Goal: Task Accomplishment & Management: Use online tool/utility

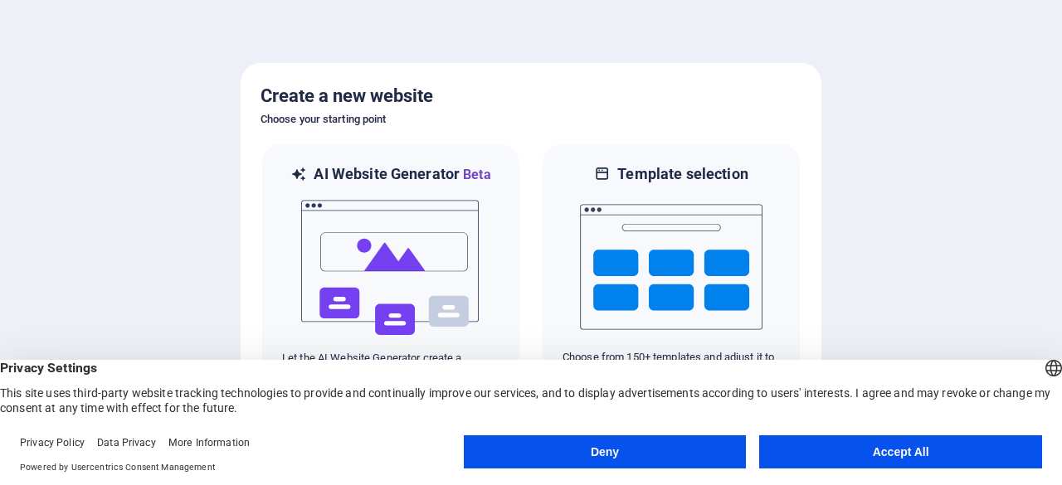
click at [864, 448] on button "Accept All" at bounding box center [900, 451] width 283 height 33
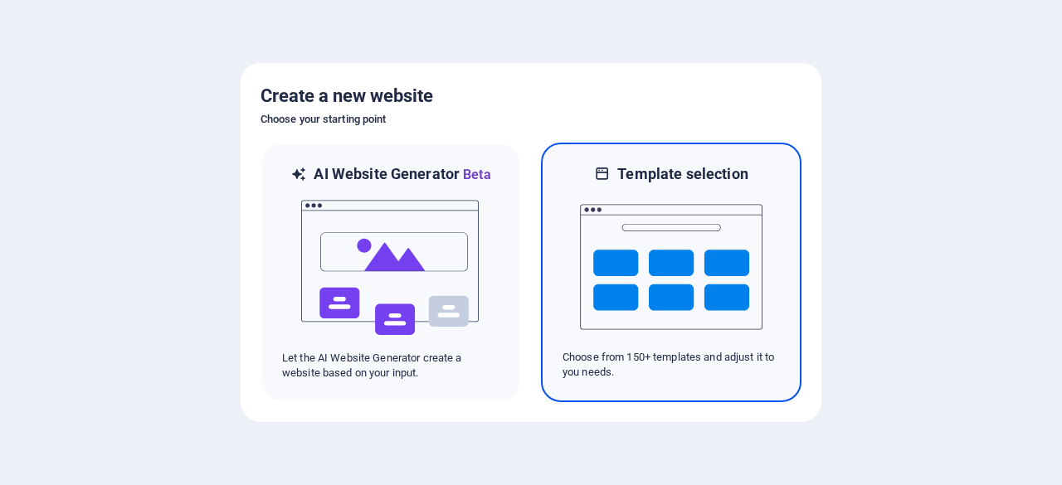
click at [639, 255] on img at bounding box center [671, 267] width 182 height 166
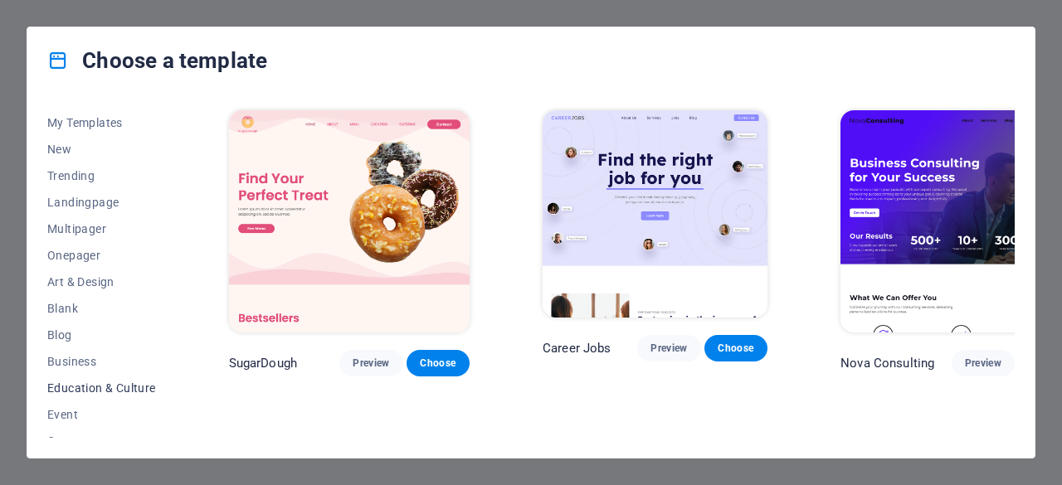
scroll to position [83, 0]
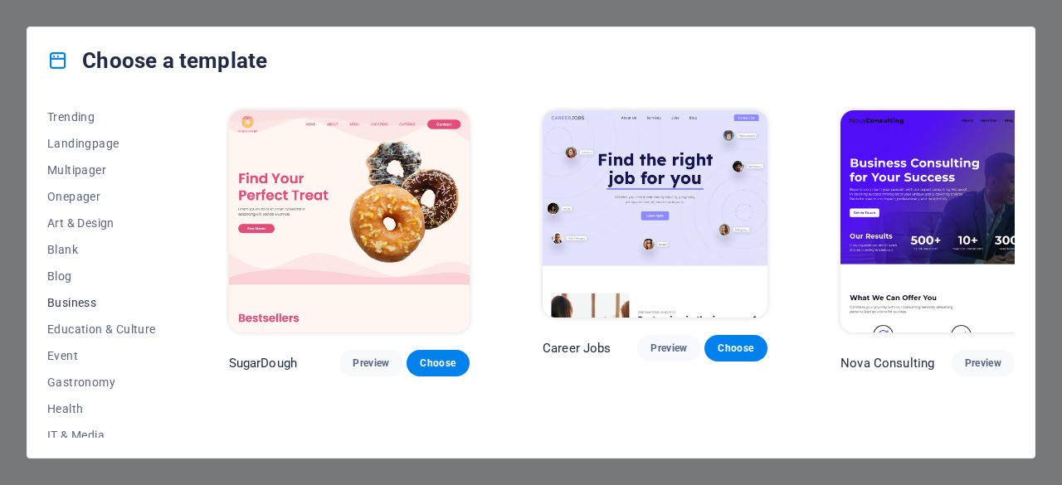
click at [83, 304] on span "Business" at bounding box center [101, 302] width 109 height 13
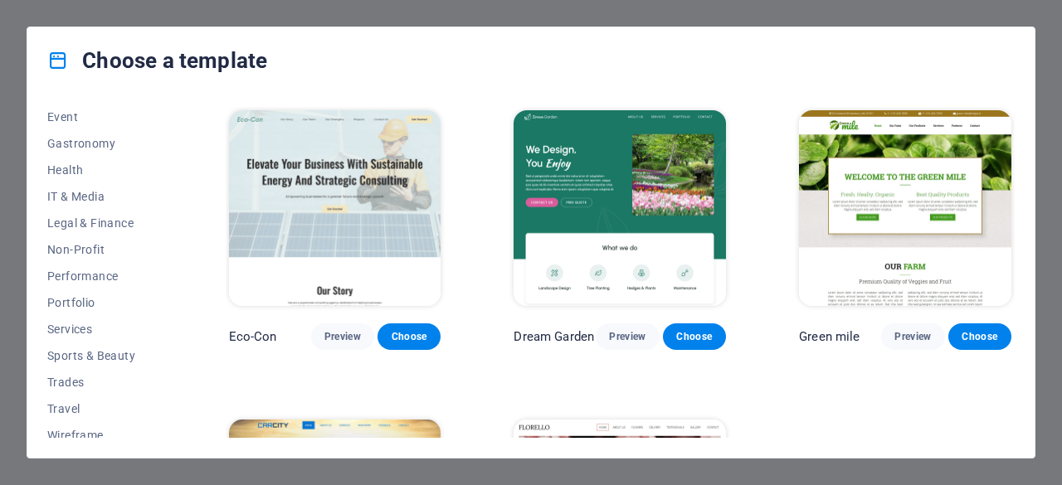
scroll to position [332, 0]
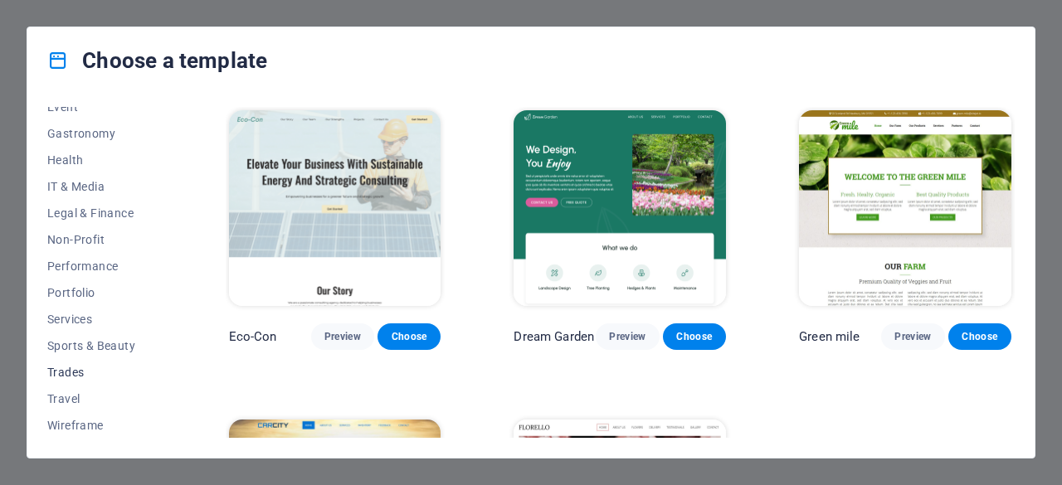
click at [65, 374] on span "Trades" at bounding box center [101, 372] width 109 height 13
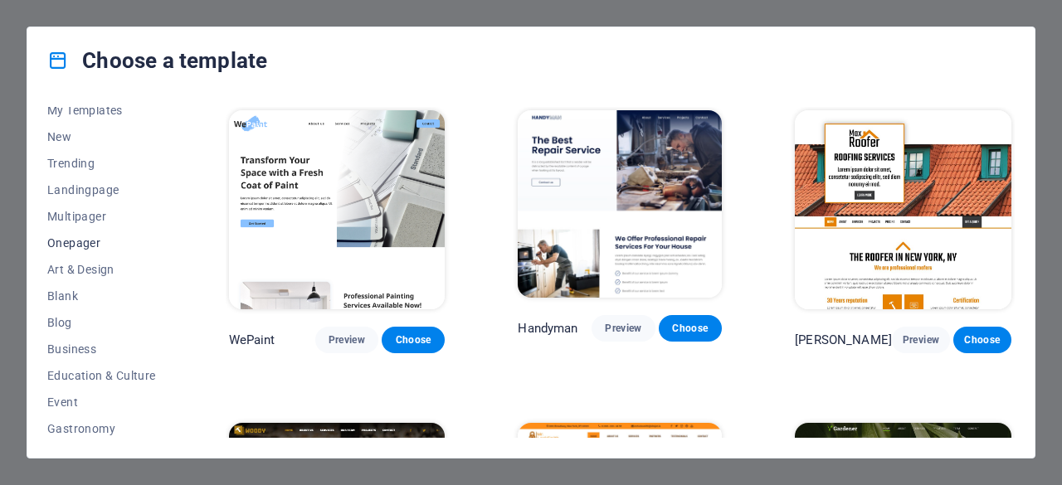
scroll to position [0, 0]
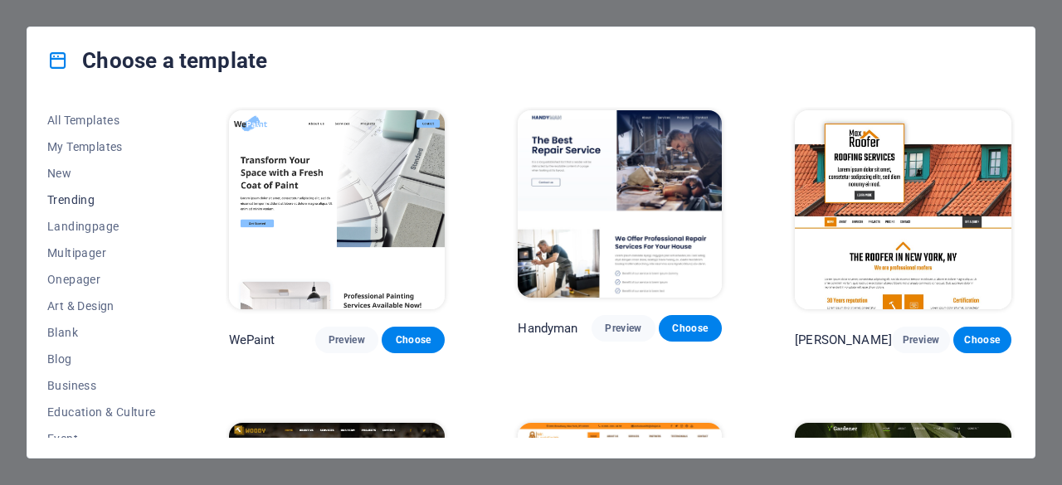
click at [80, 196] on span "Trending" at bounding box center [101, 199] width 109 height 13
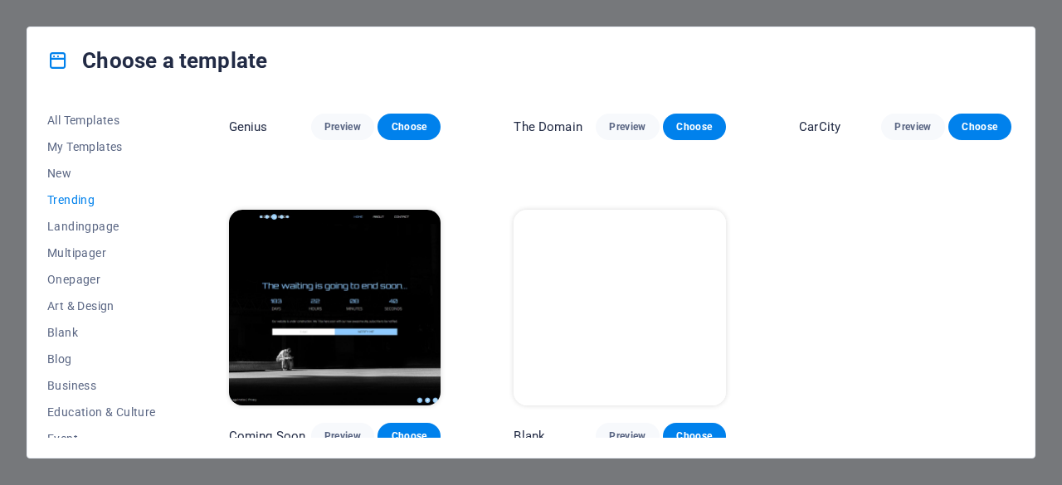
scroll to position [1465, 0]
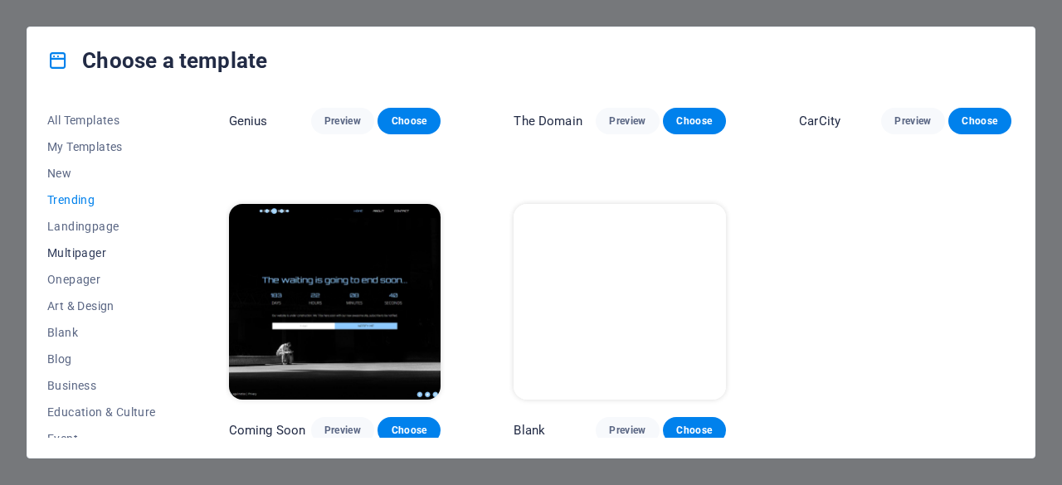
click at [84, 248] on span "Multipager" at bounding box center [101, 252] width 109 height 13
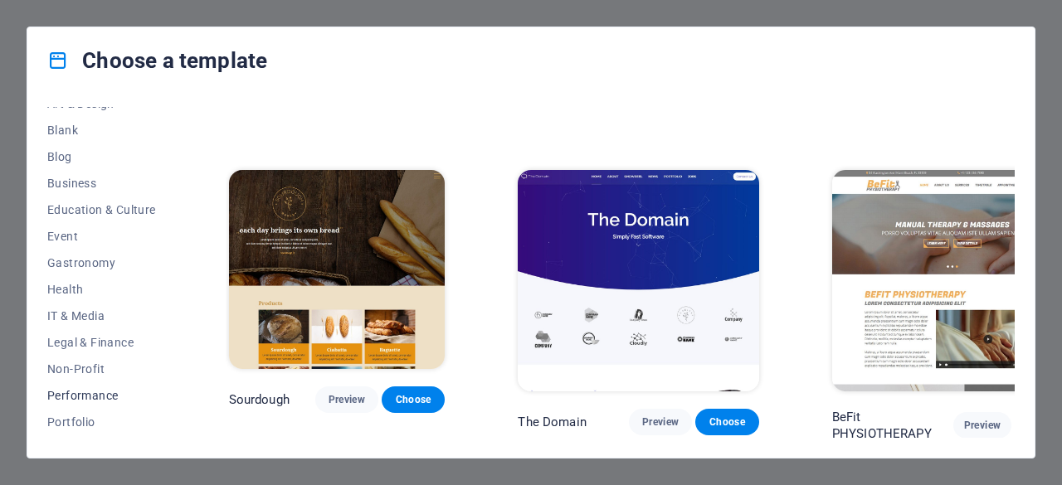
scroll to position [166, 0]
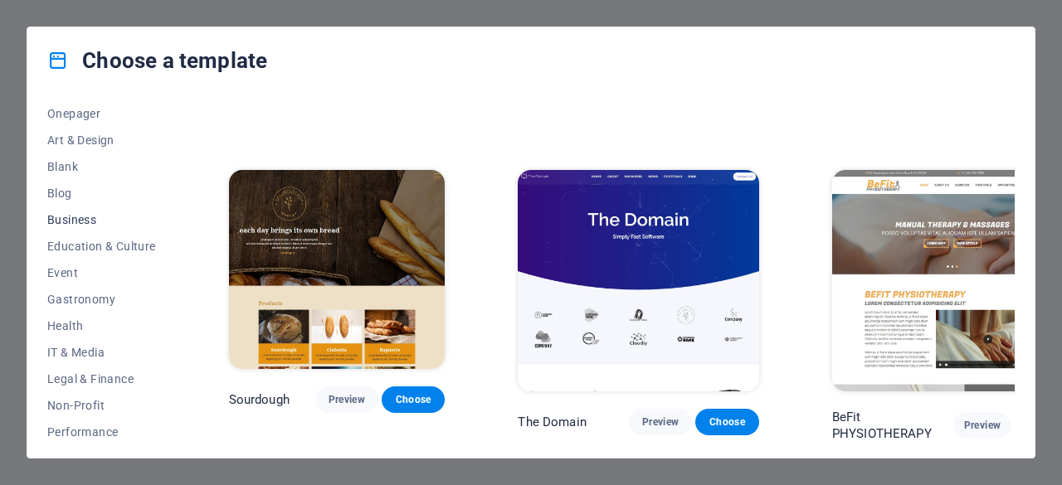
click at [76, 215] on span "Business" at bounding box center [101, 219] width 109 height 13
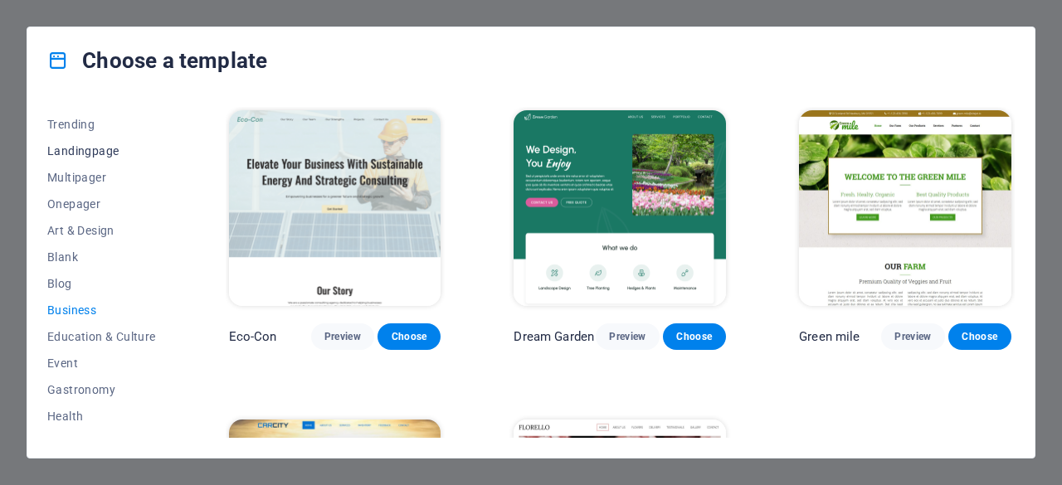
scroll to position [0, 0]
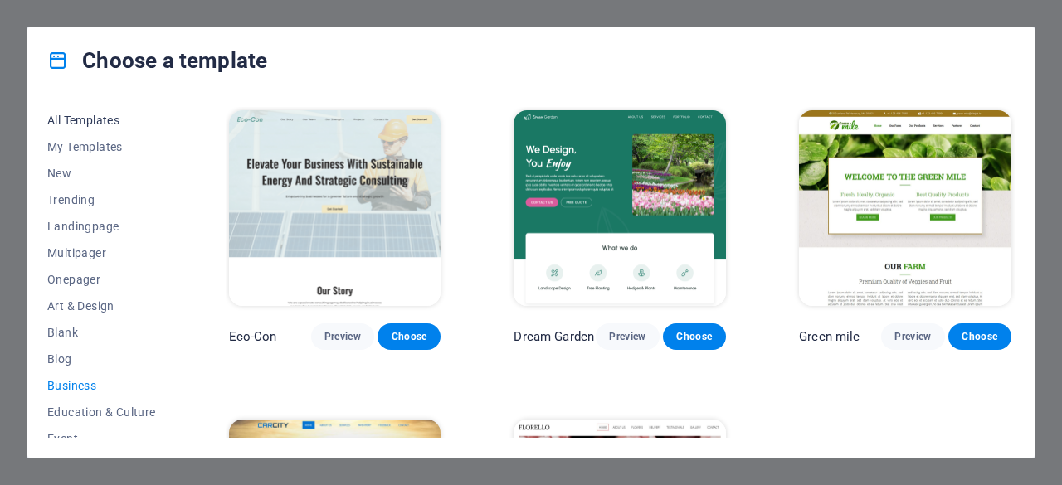
click at [64, 120] on span "All Templates" at bounding box center [101, 120] width 109 height 13
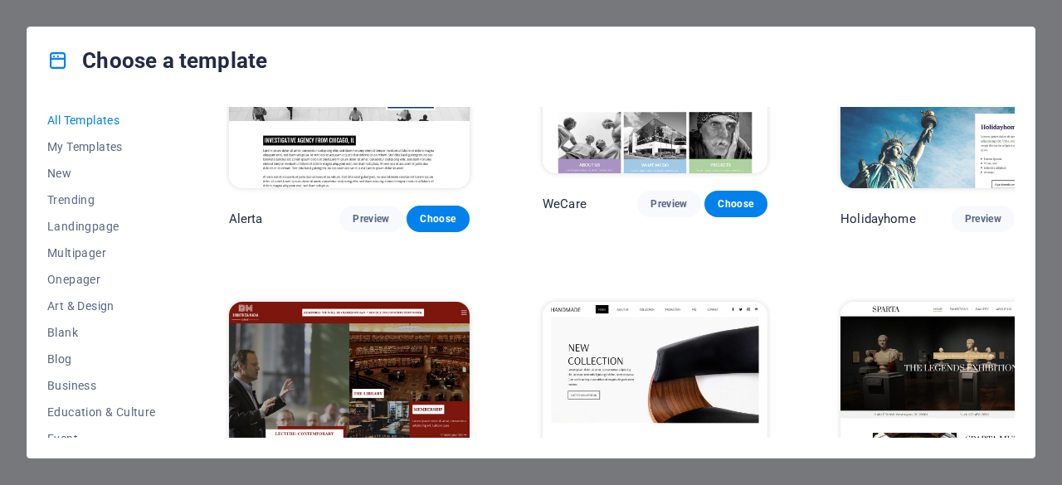
scroll to position [8710, 0]
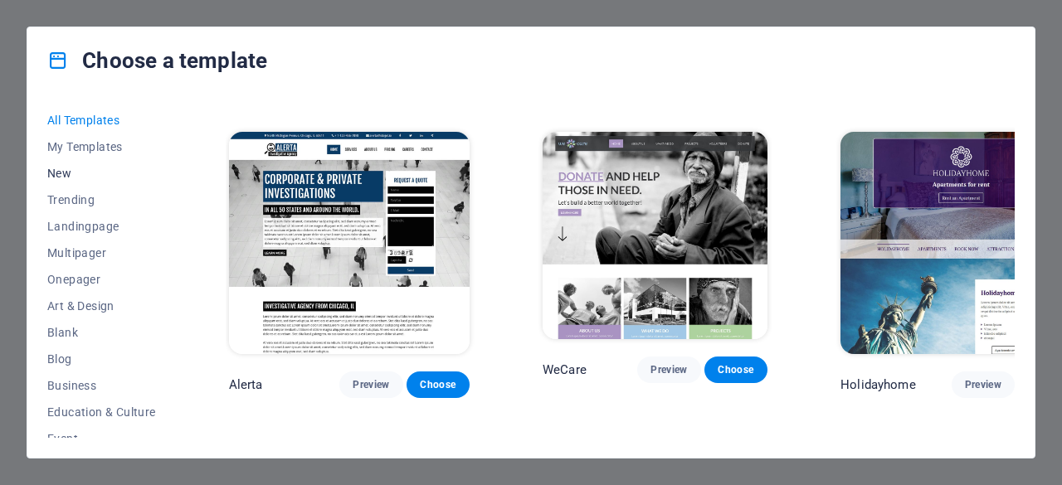
click at [65, 173] on span "New" at bounding box center [101, 173] width 109 height 13
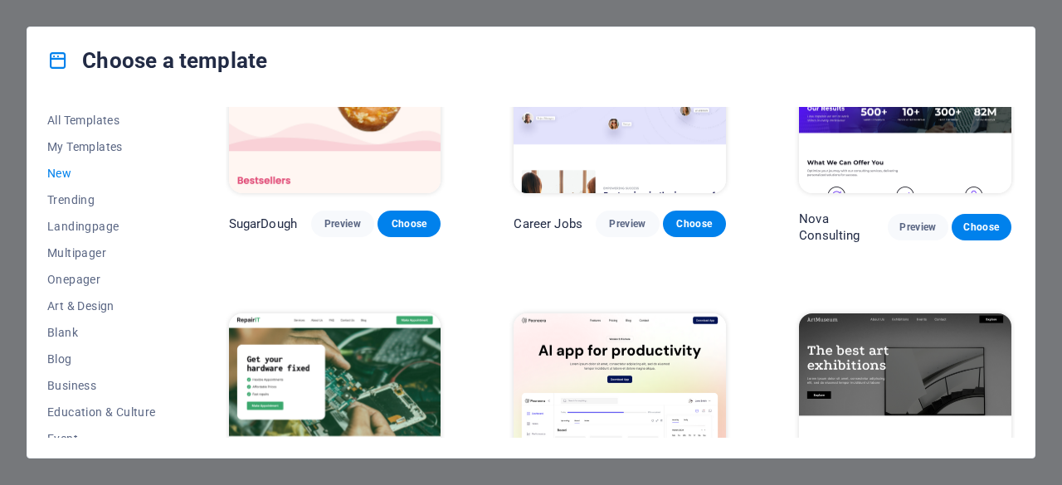
scroll to position [0, 0]
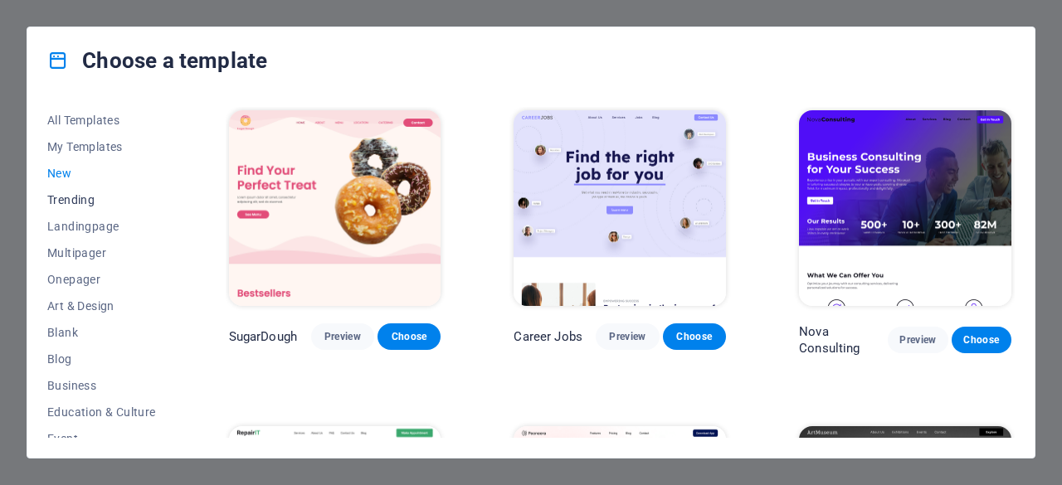
click at [66, 197] on span "Trending" at bounding box center [101, 199] width 109 height 13
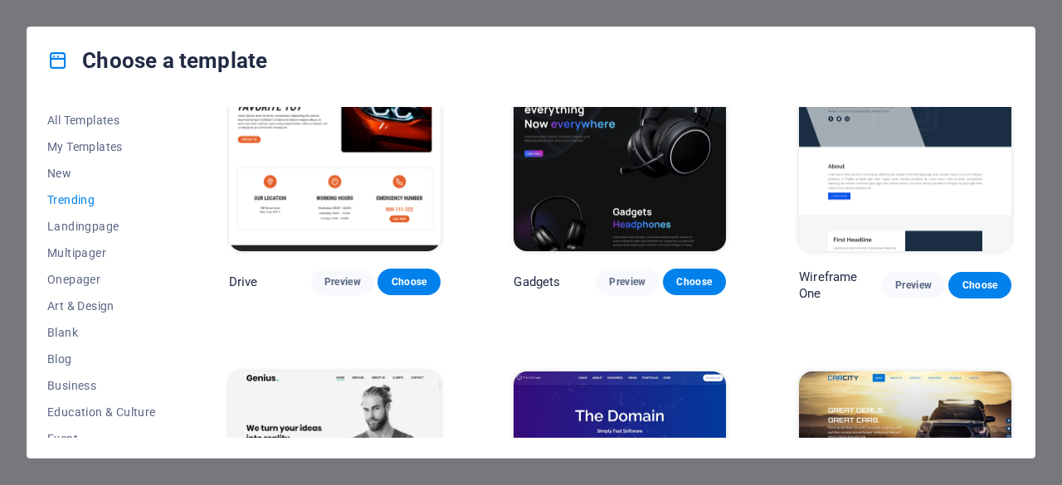
scroll to position [995, 0]
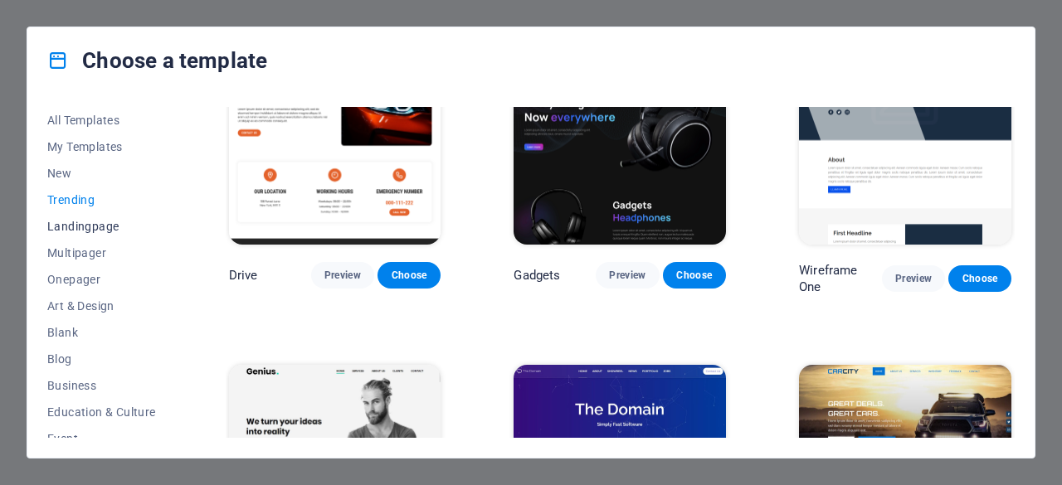
click at [75, 220] on span "Landingpage" at bounding box center [101, 226] width 109 height 13
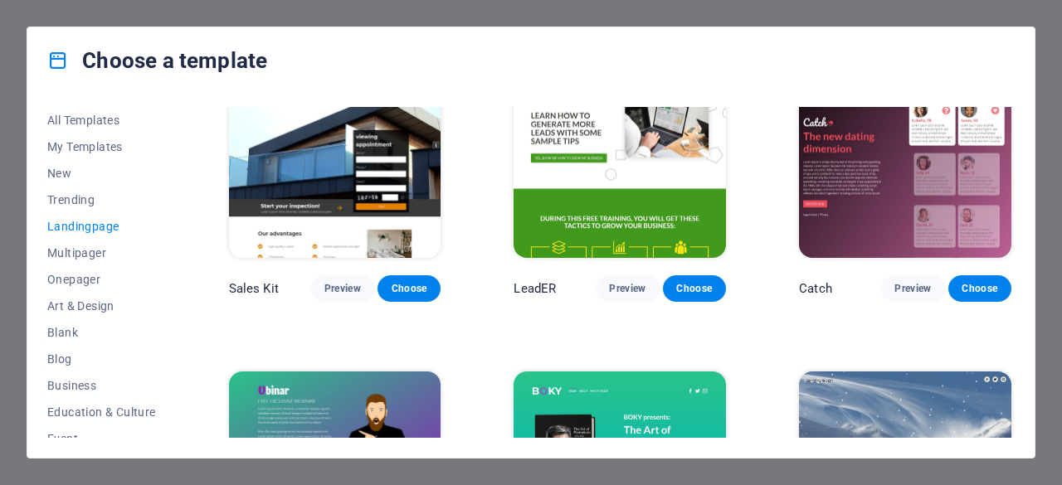
scroll to position [1908, 0]
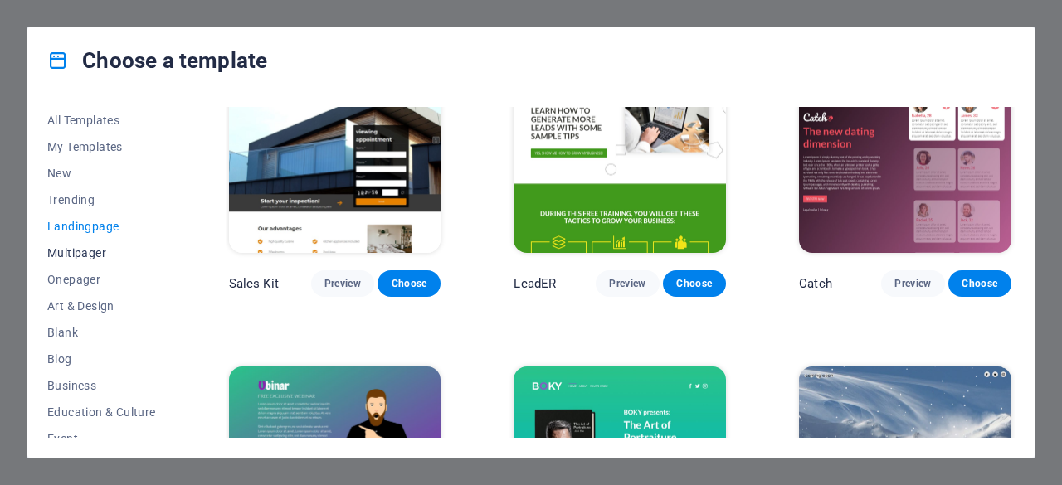
click at [78, 251] on span "Multipager" at bounding box center [101, 252] width 109 height 13
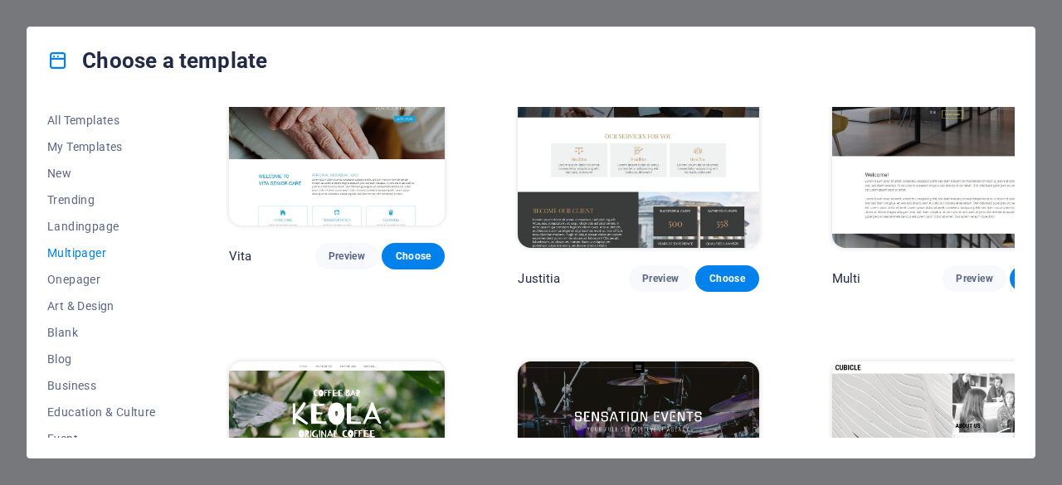
scroll to position [6868, 0]
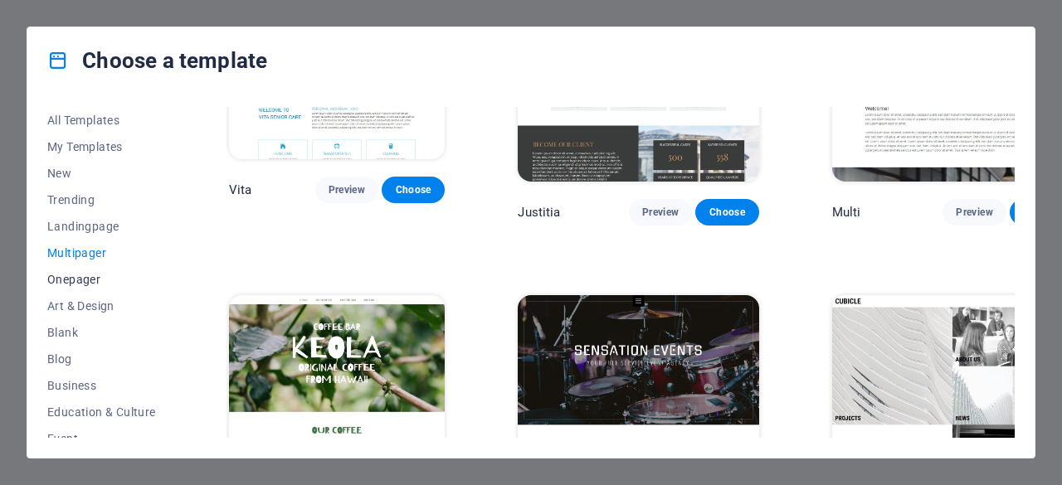
click at [71, 278] on span "Onepager" at bounding box center [101, 279] width 109 height 13
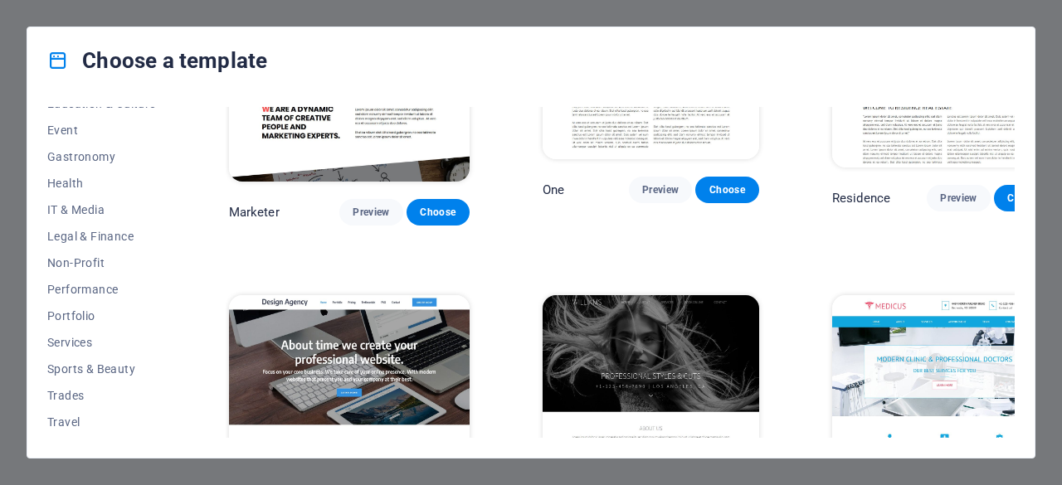
scroll to position [332, 0]
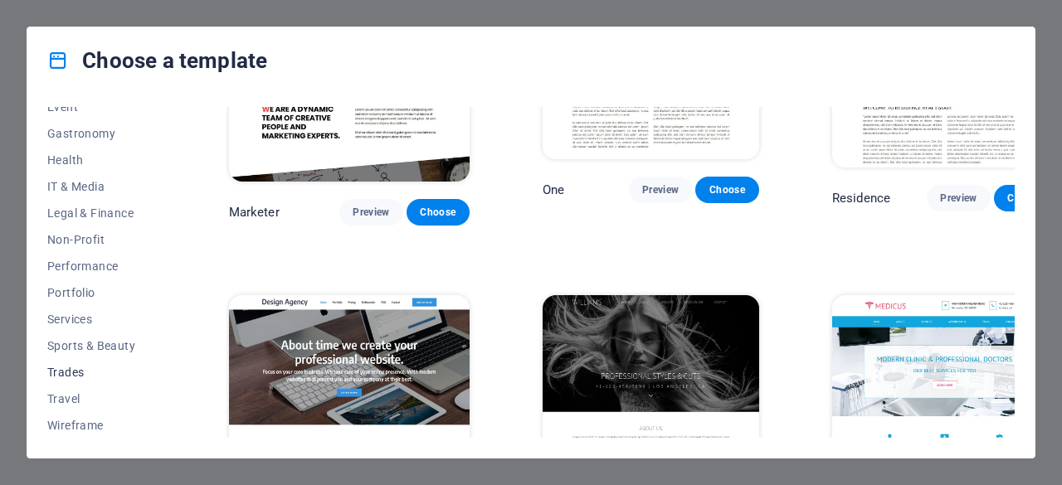
click at [68, 382] on button "Trades" at bounding box center [101, 372] width 109 height 27
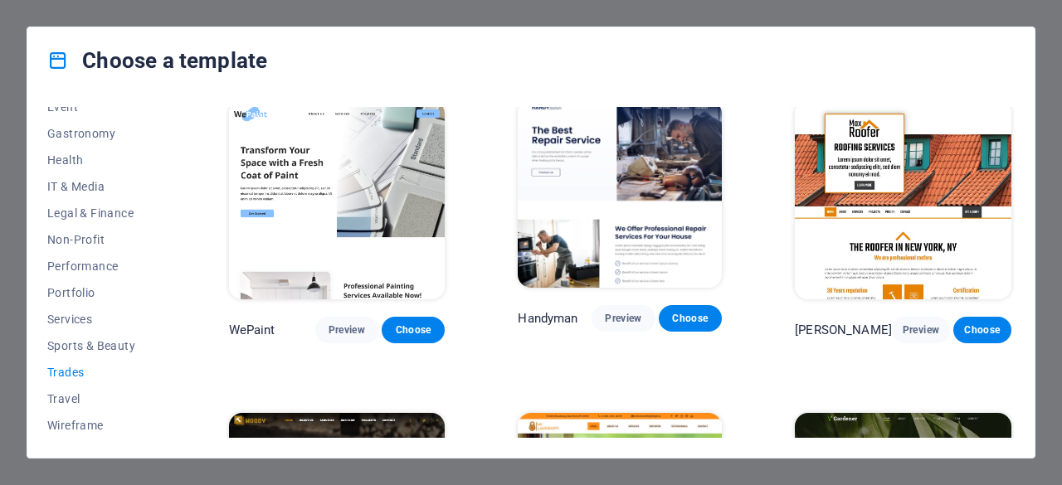
scroll to position [0, 0]
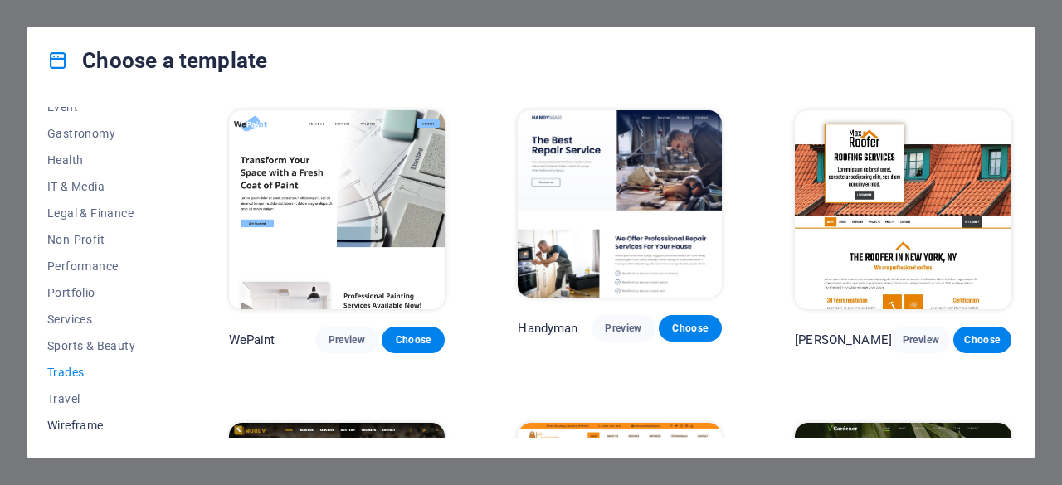
click at [72, 413] on button "Wireframe" at bounding box center [101, 425] width 109 height 27
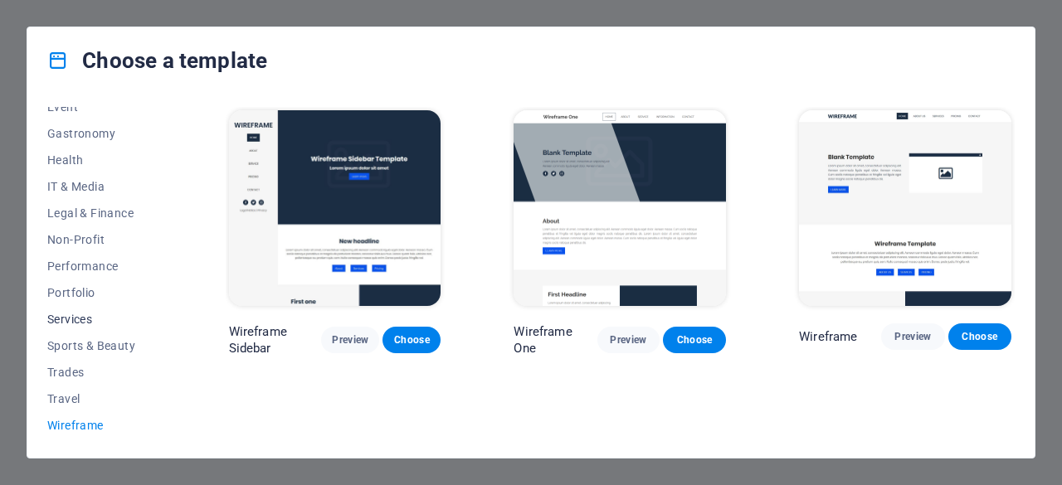
click at [66, 316] on span "Services" at bounding box center [101, 319] width 109 height 13
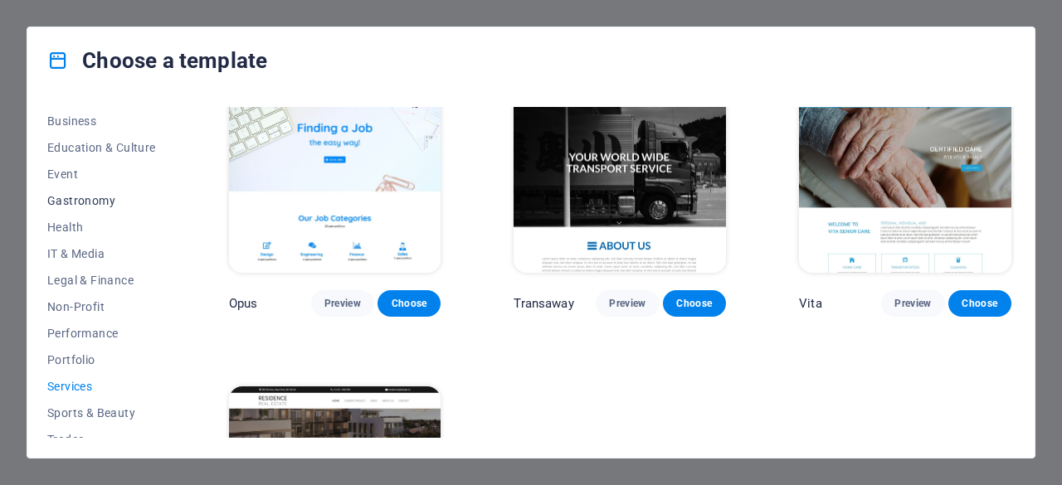
scroll to position [249, 0]
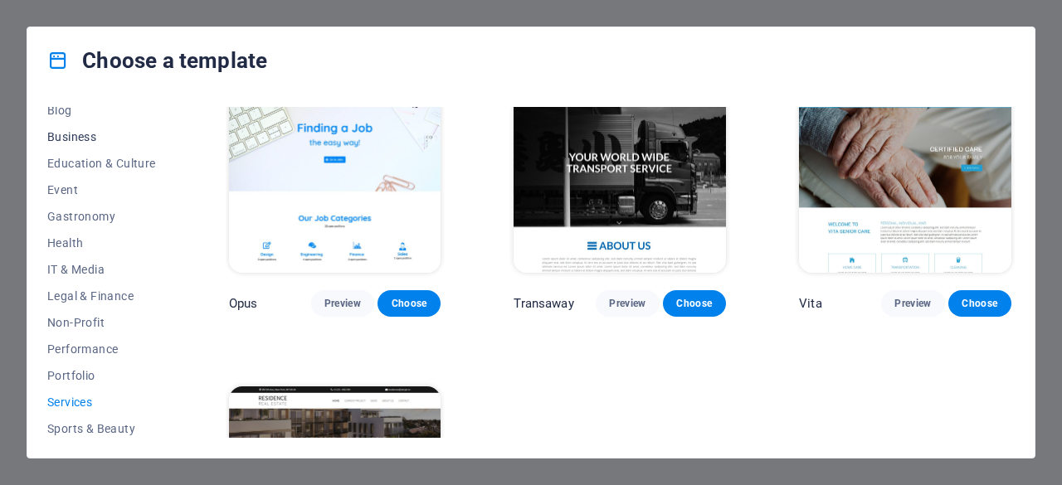
click at [66, 134] on span "Business" at bounding box center [101, 136] width 109 height 13
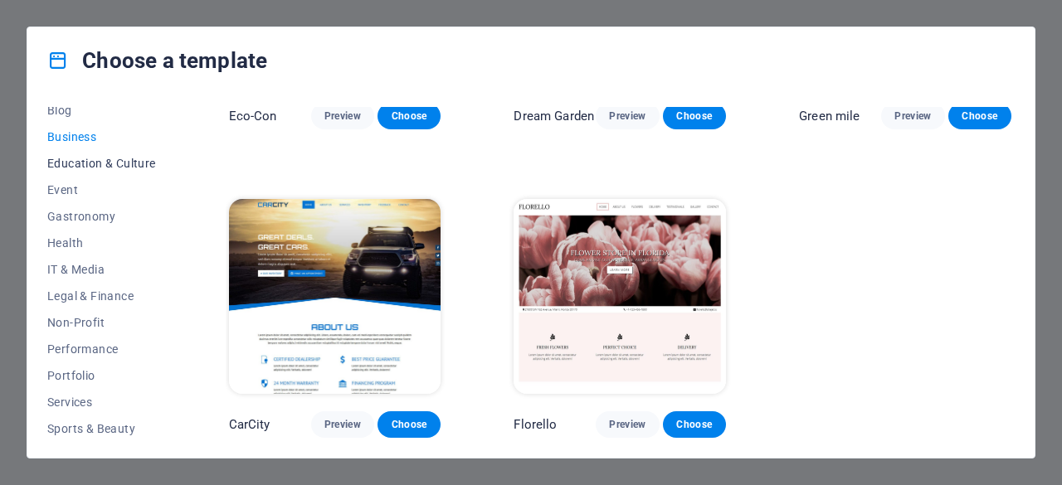
scroll to position [0, 0]
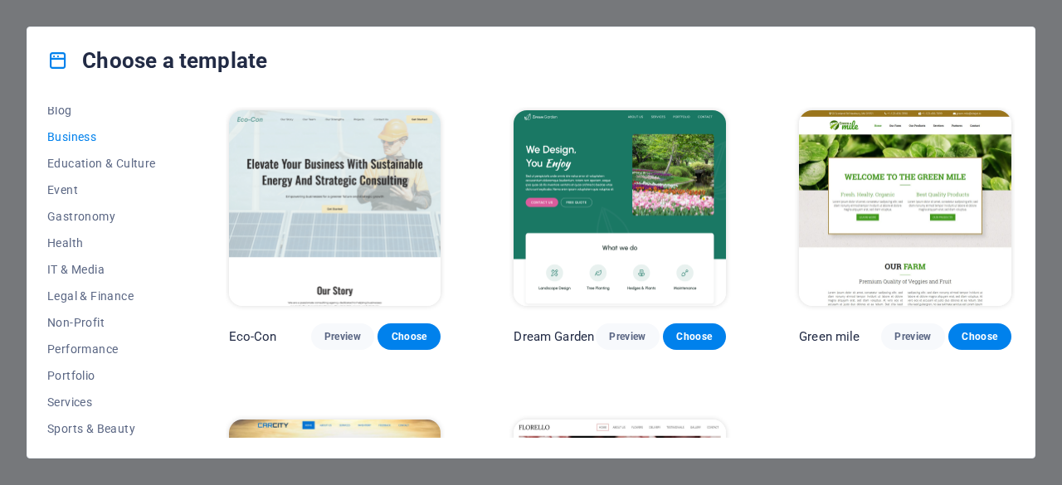
click at [298, 197] on img at bounding box center [335, 208] width 212 height 196
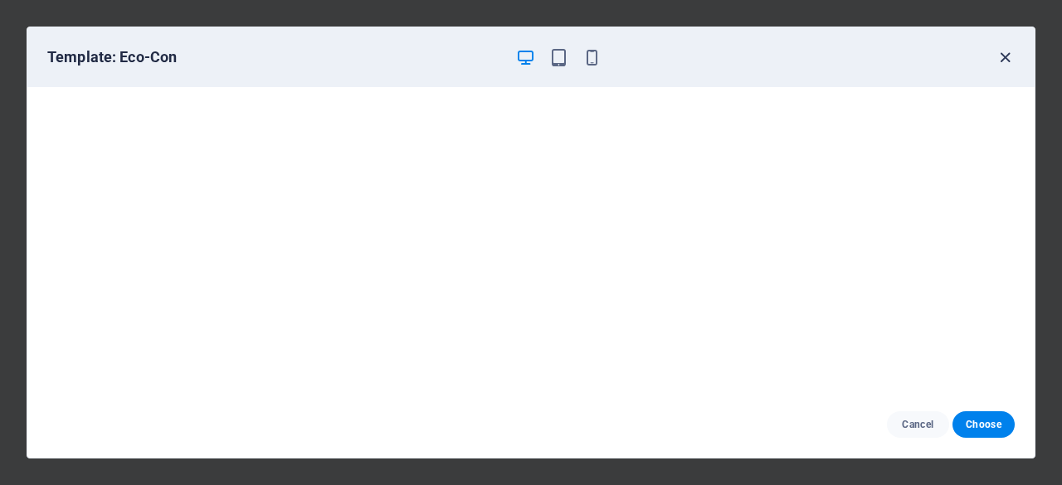
click at [1012, 56] on icon "button" at bounding box center [1004, 57] width 19 height 19
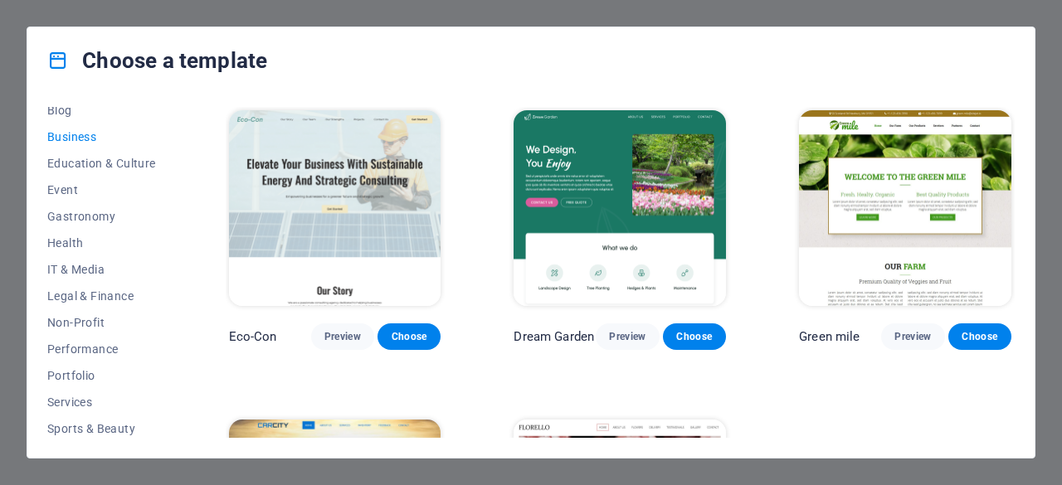
click at [158, 20] on div "Choose a template All Templates My Templates New Trending Landingpage Multipage…" at bounding box center [531, 242] width 1062 height 485
click at [117, 11] on div "Choose a template All Templates My Templates New Trending Landingpage Multipage…" at bounding box center [531, 242] width 1062 height 485
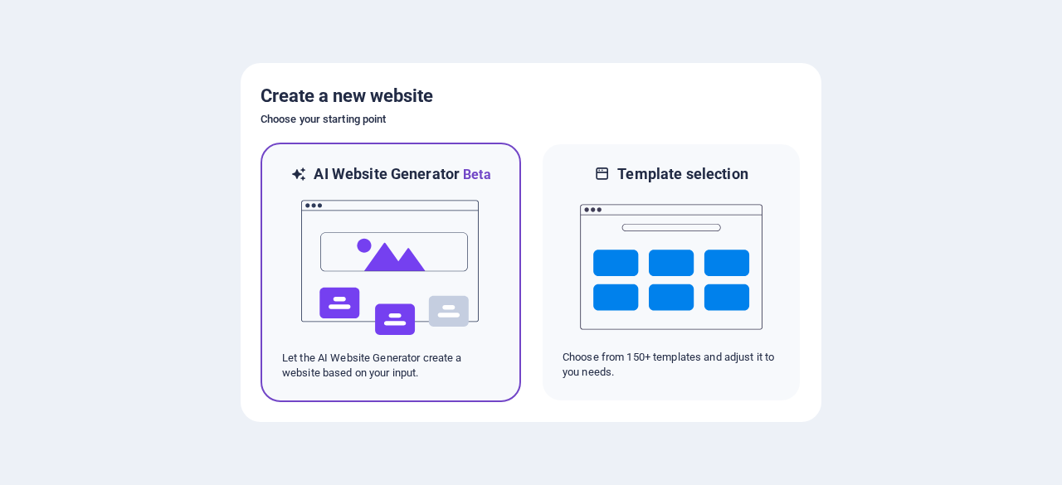
click at [420, 231] on img at bounding box center [390, 268] width 182 height 166
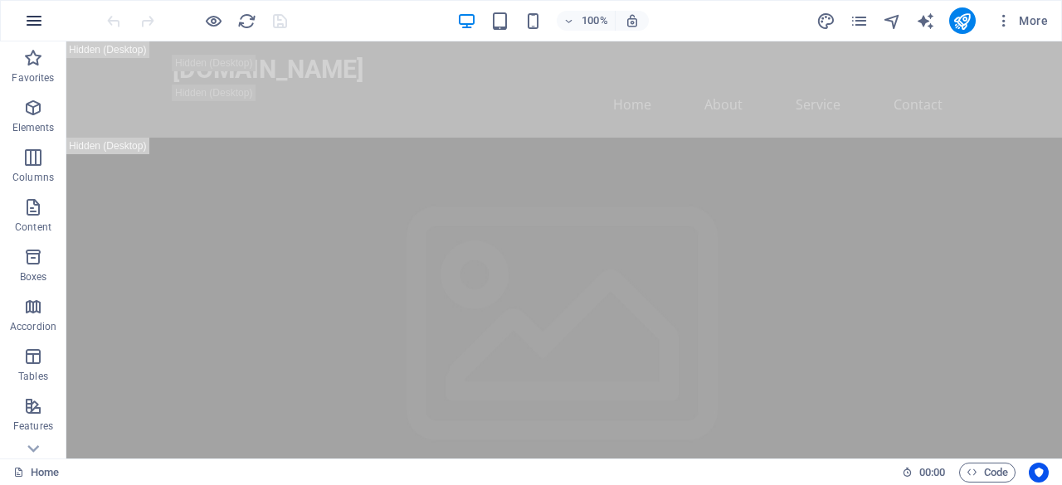
click at [38, 27] on icon "button" at bounding box center [34, 21] width 20 height 20
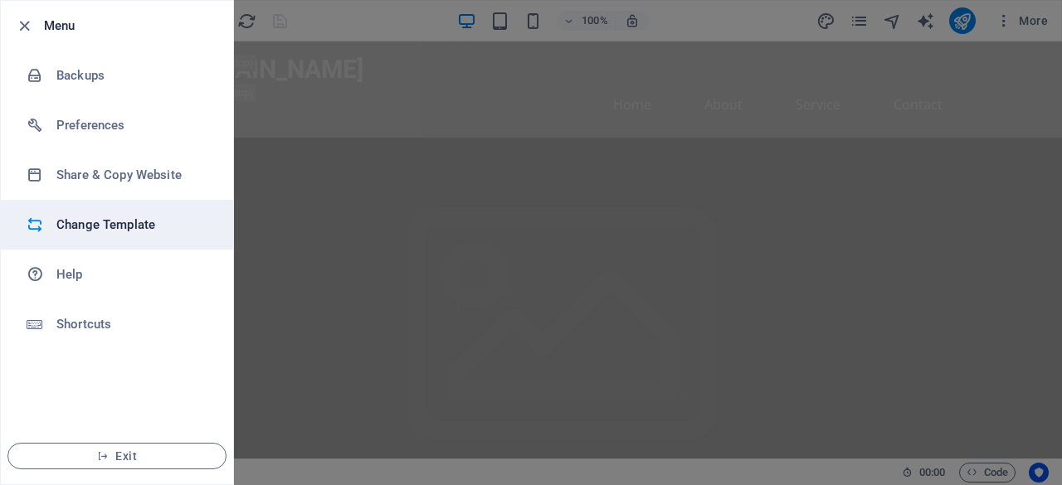
click at [88, 223] on h6 "Change Template" at bounding box center [132, 225] width 153 height 20
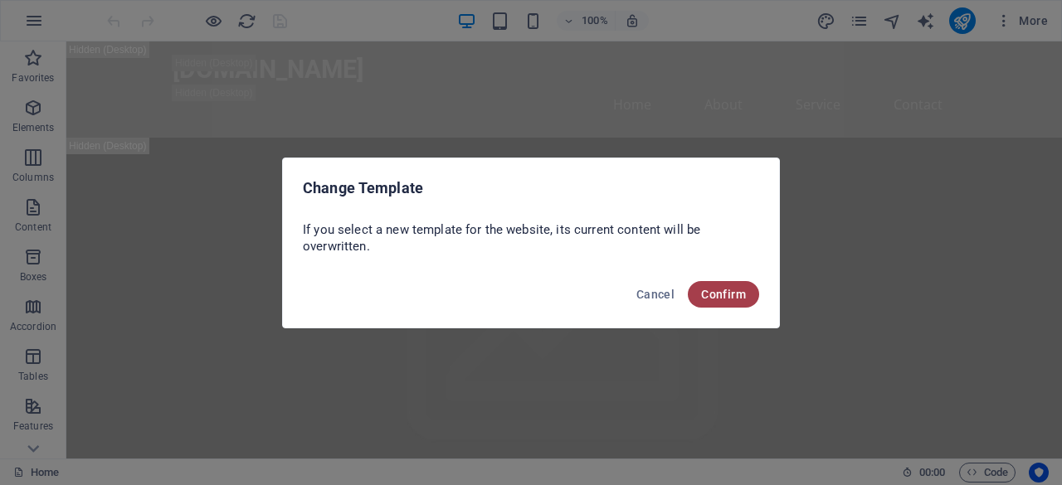
click at [733, 303] on button "Confirm" at bounding box center [723, 294] width 71 height 27
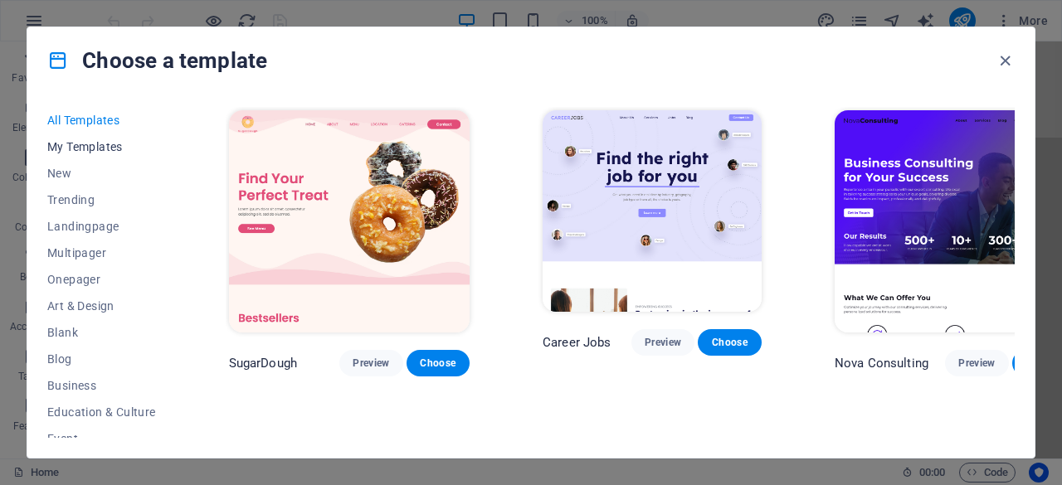
click at [113, 142] on span "My Templates" at bounding box center [101, 146] width 109 height 13
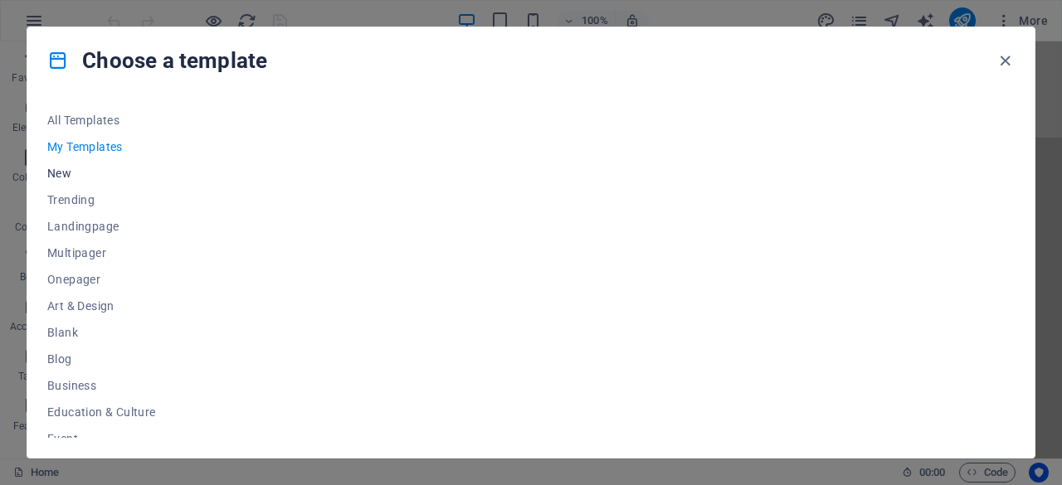
click at [67, 167] on span "New" at bounding box center [101, 173] width 109 height 13
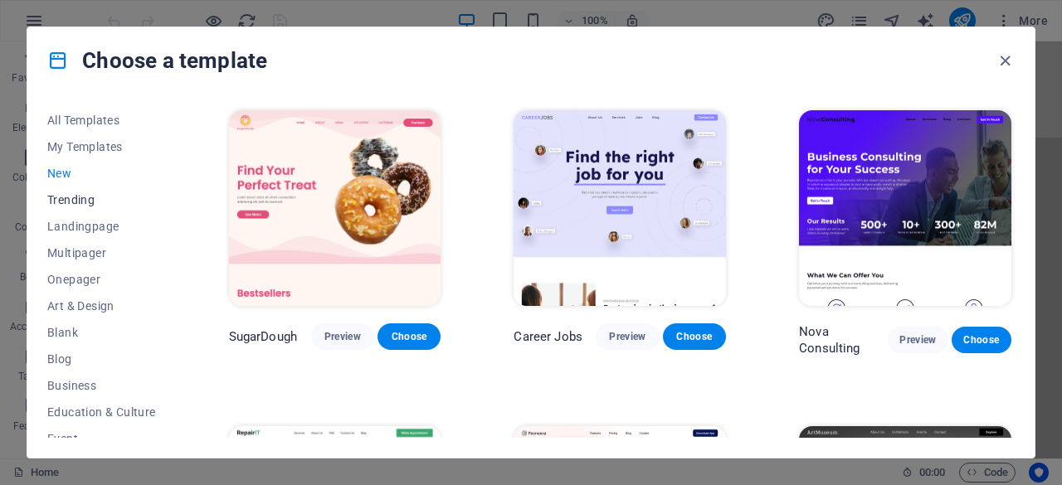
click at [81, 202] on span "Trending" at bounding box center [101, 199] width 109 height 13
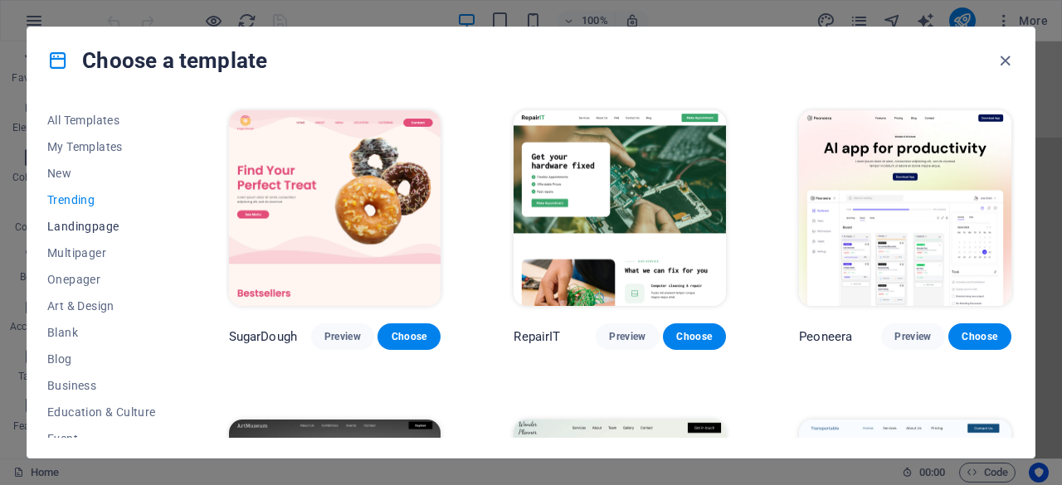
click at [91, 228] on span "Landingpage" at bounding box center [101, 226] width 109 height 13
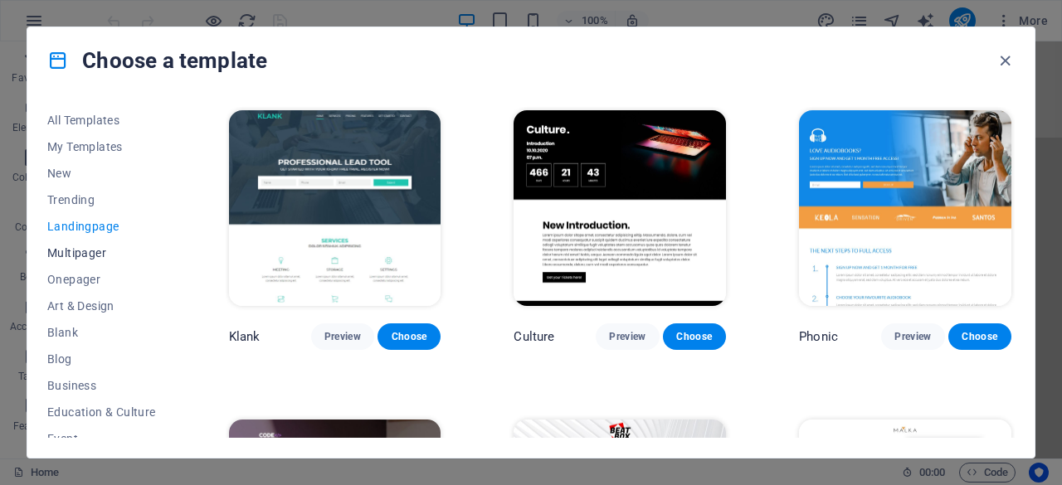
click at [90, 252] on span "Multipager" at bounding box center [101, 252] width 109 height 13
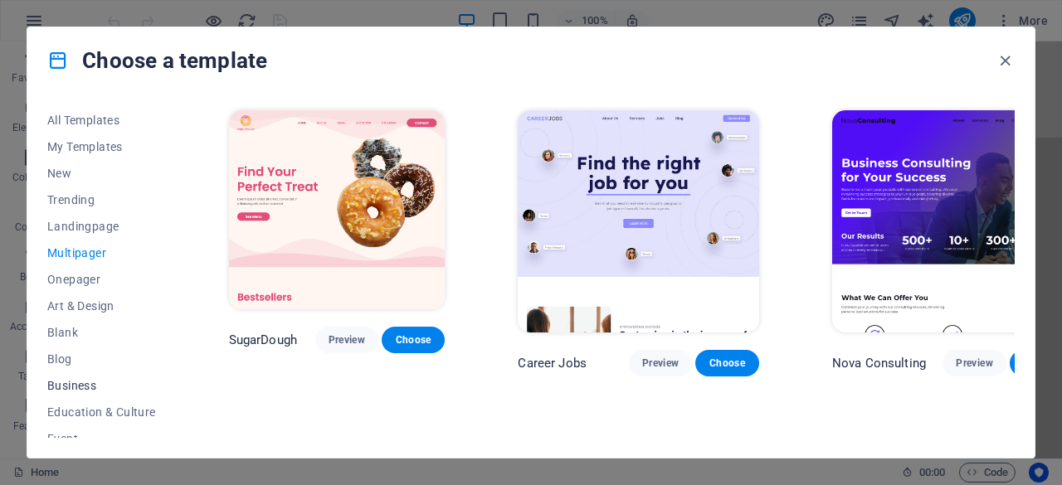
click at [87, 383] on span "Business" at bounding box center [101, 385] width 109 height 13
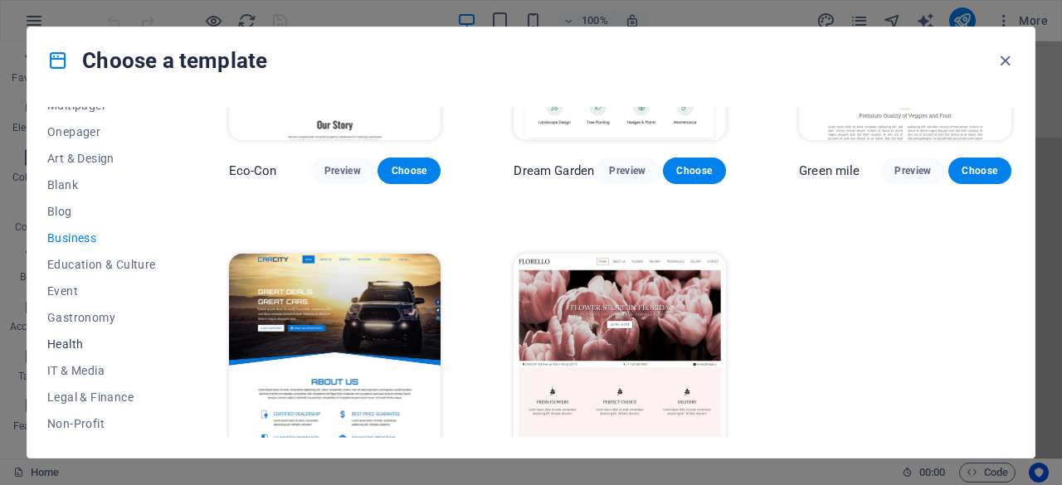
scroll to position [166, 0]
